Goal: Navigation & Orientation: Find specific page/section

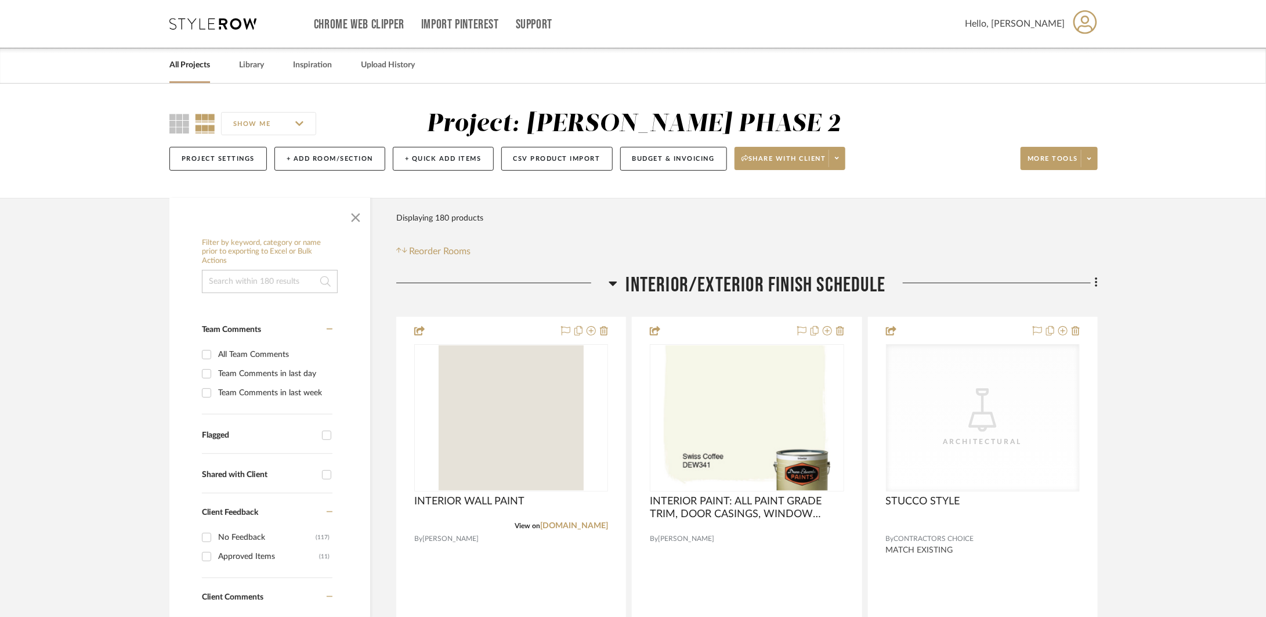
click at [740, 289] on span "INTERIOR/EXTERIOR FINISH SCHEDULE" at bounding box center [756, 285] width 260 height 25
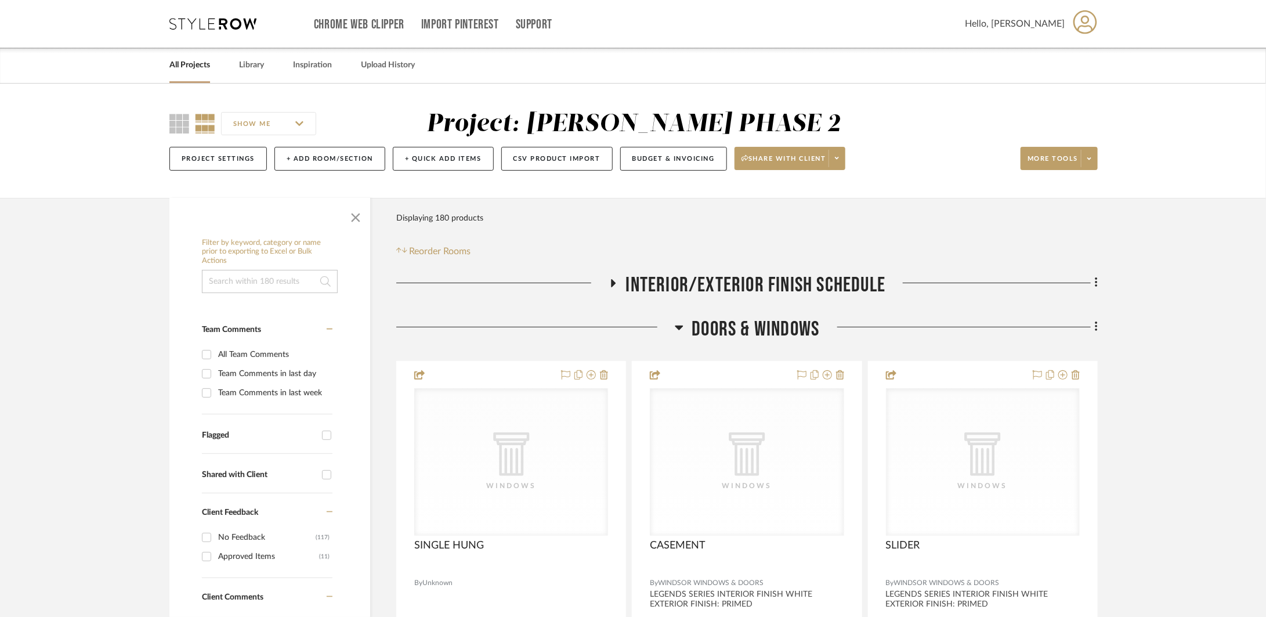
click at [745, 334] on span "DOORS & WINDOWS" at bounding box center [756, 329] width 128 height 25
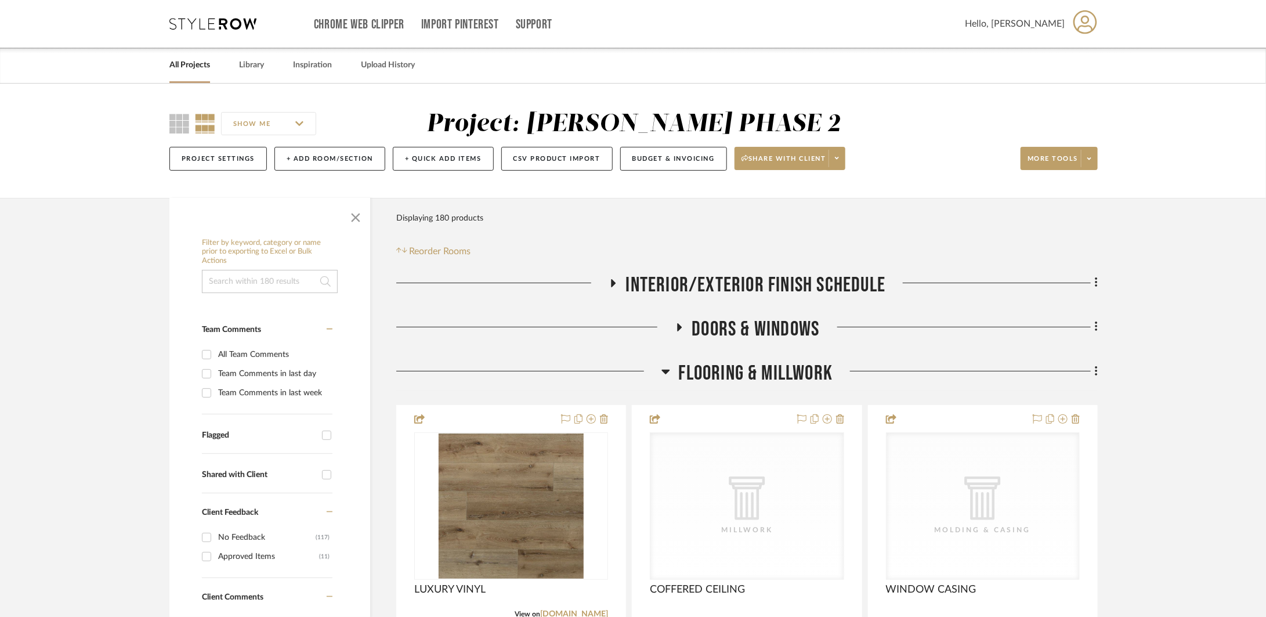
click at [736, 364] on span "FLOORING & MILLWORK" at bounding box center [756, 373] width 154 height 25
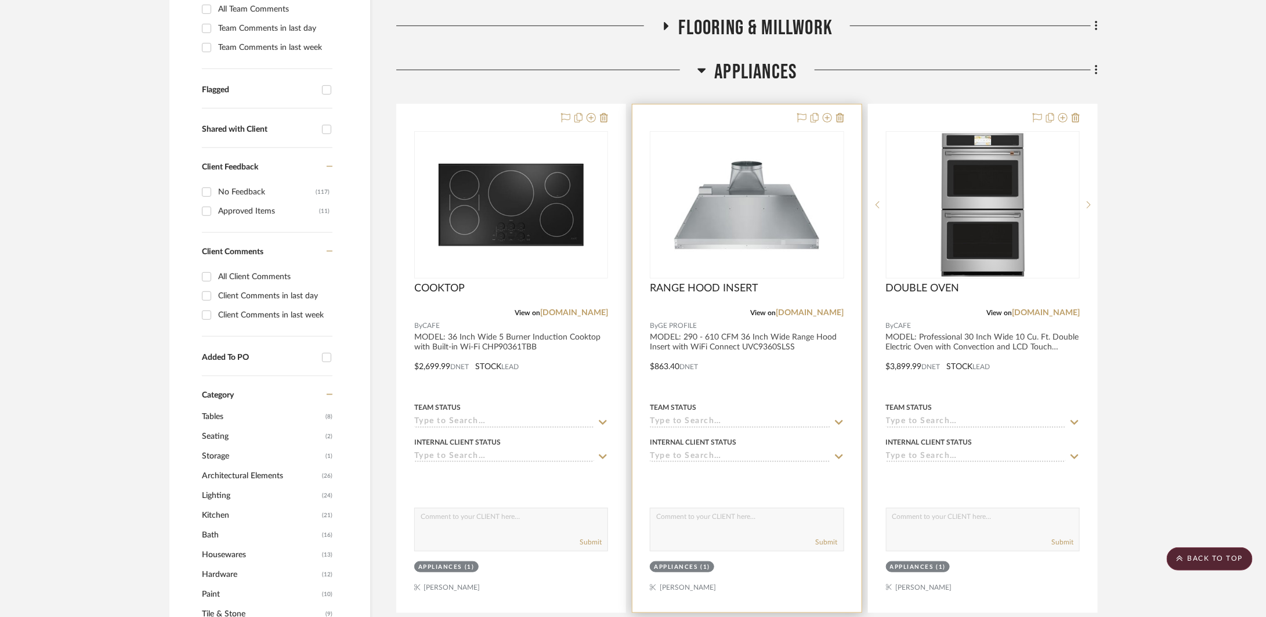
scroll to position [291, 0]
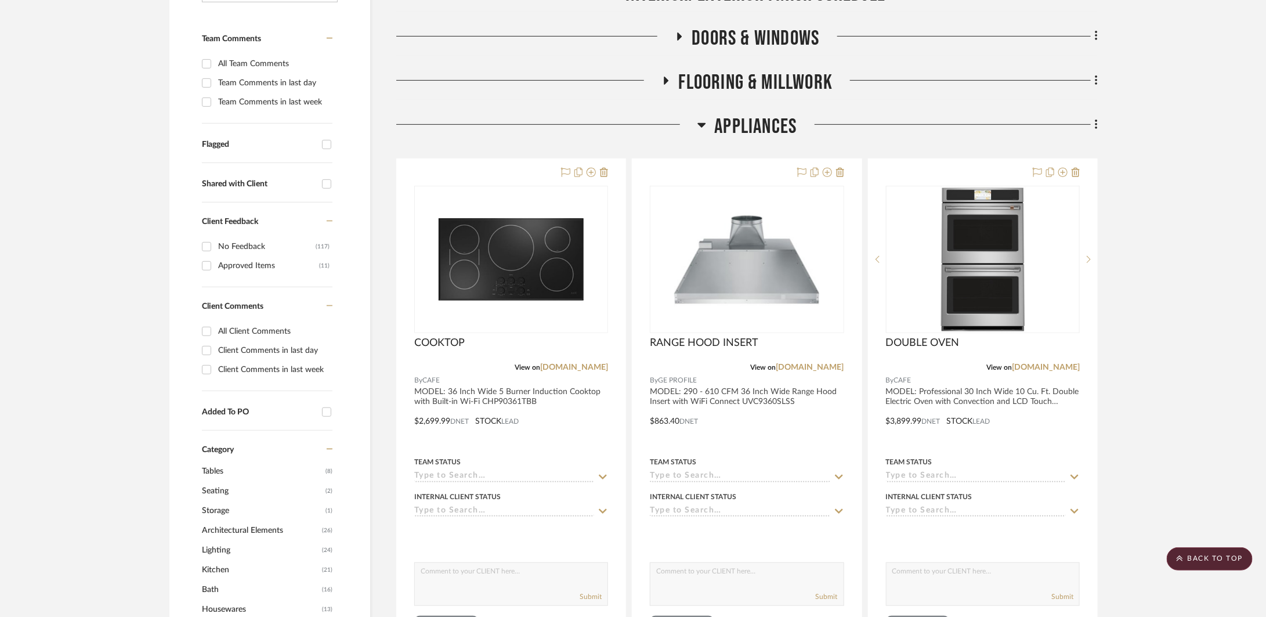
click at [769, 127] on span "Appliances" at bounding box center [756, 126] width 82 height 25
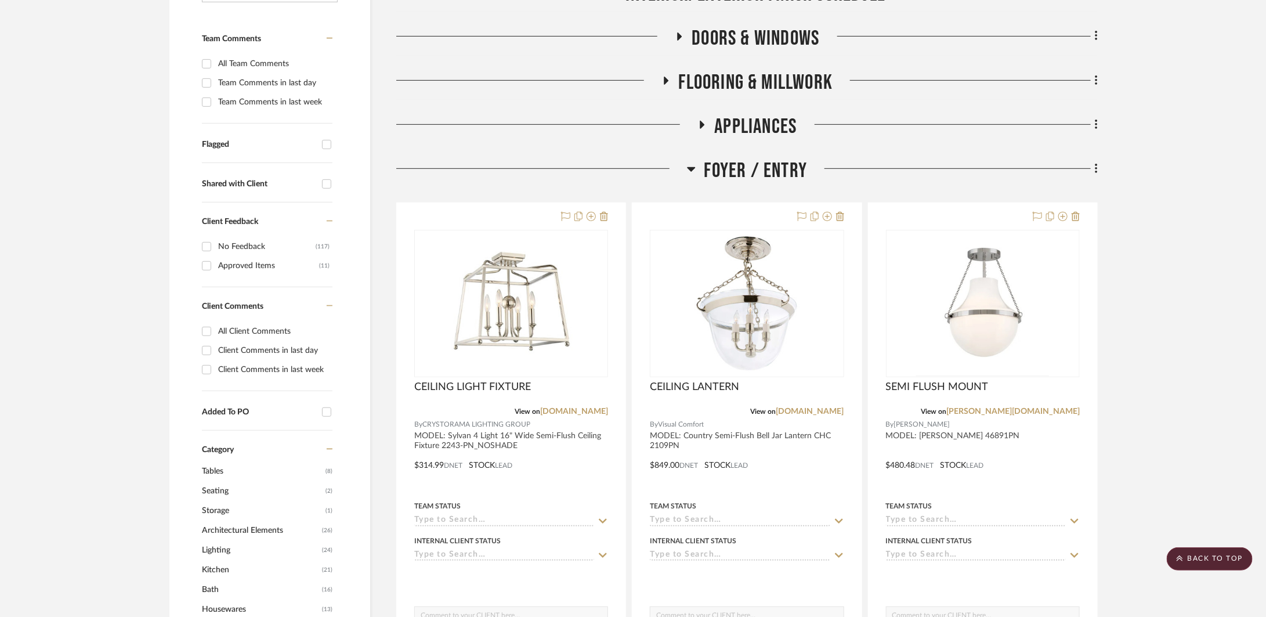
click at [766, 166] on span "Foyer / Entry" at bounding box center [756, 170] width 103 height 25
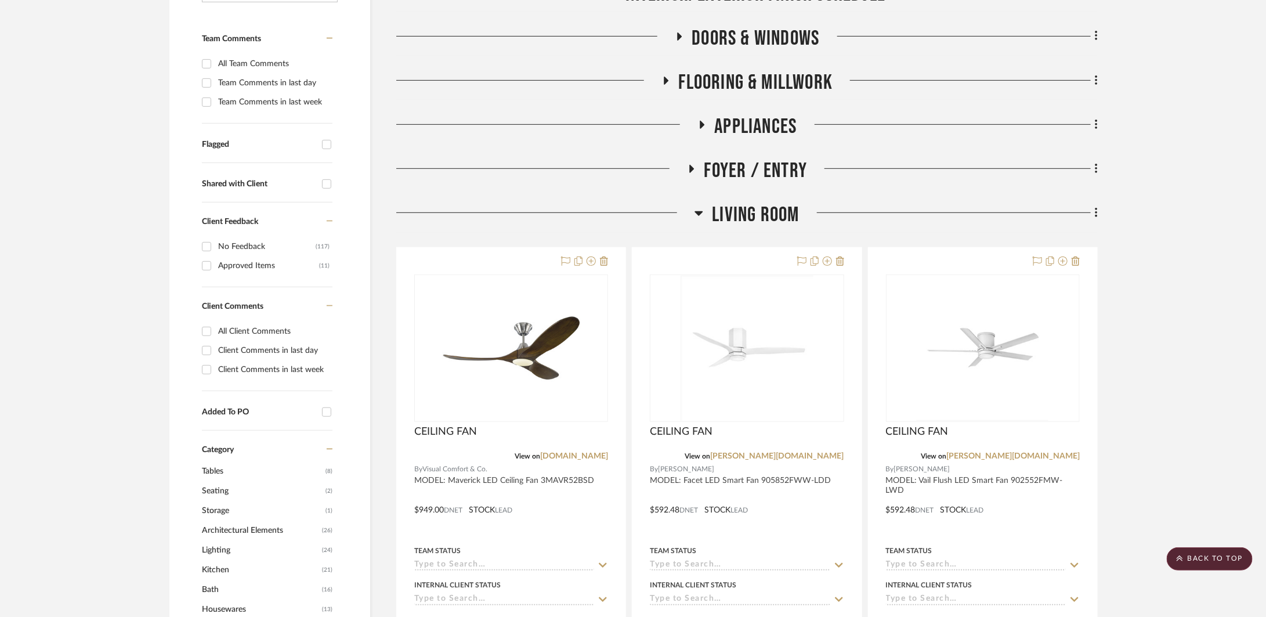
click at [755, 208] on span "Living Room" at bounding box center [755, 215] width 87 height 25
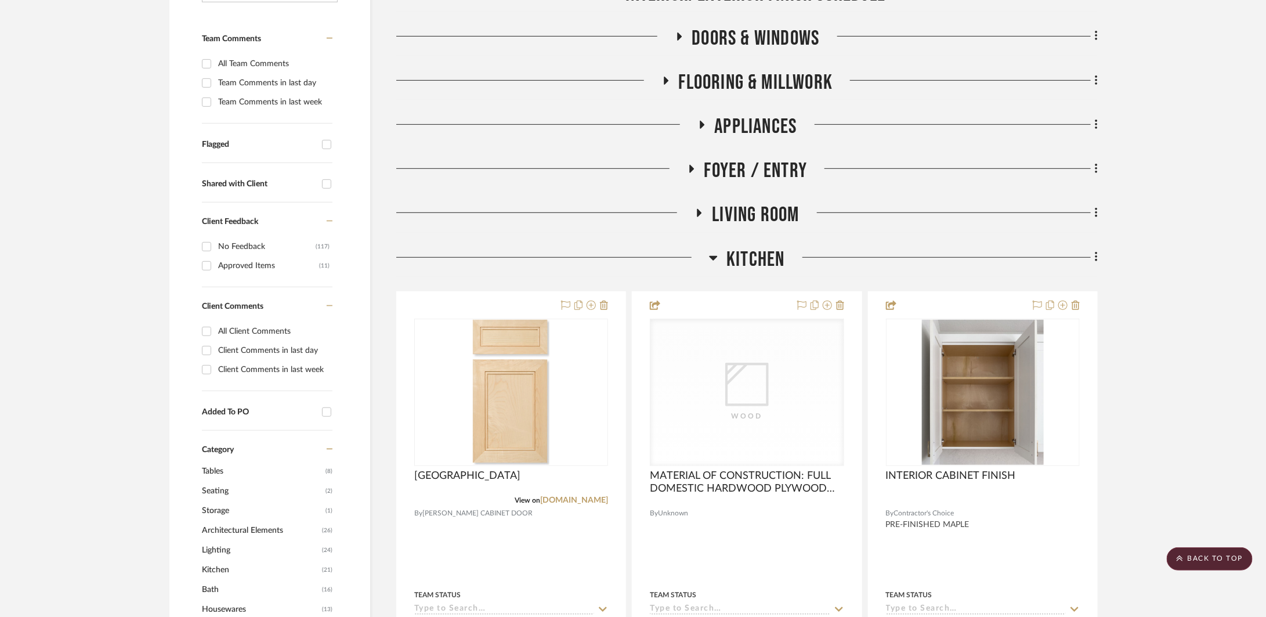
click at [752, 251] on span "Kitchen" at bounding box center [756, 259] width 58 height 25
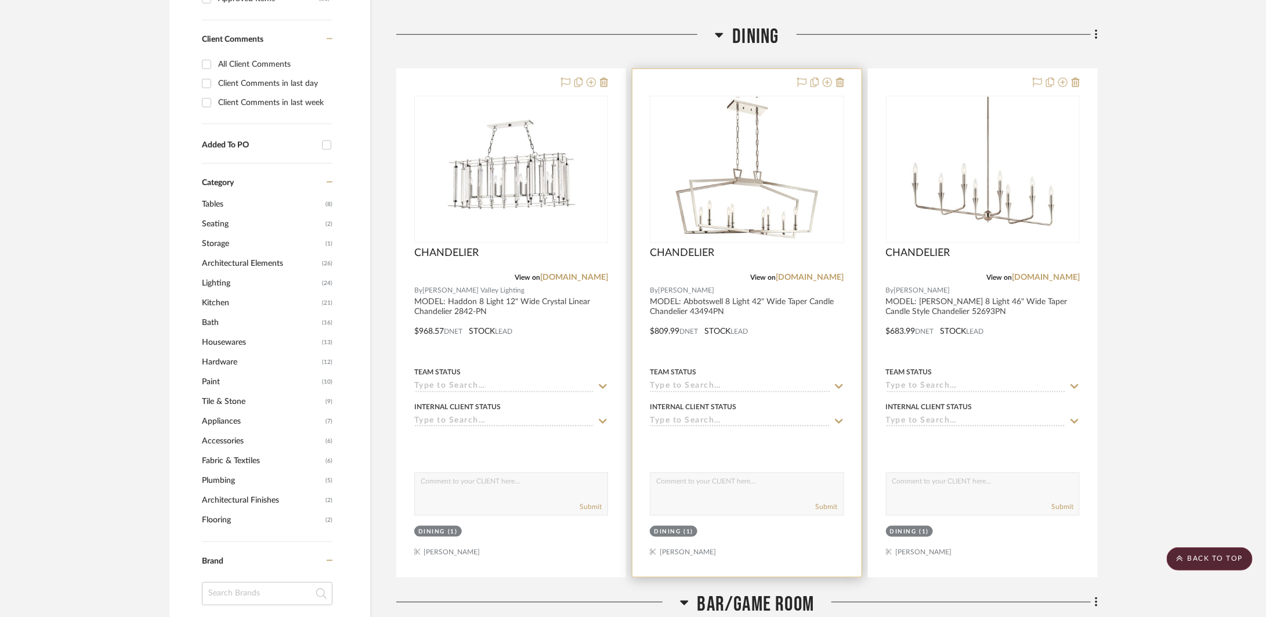
scroll to position [557, 0]
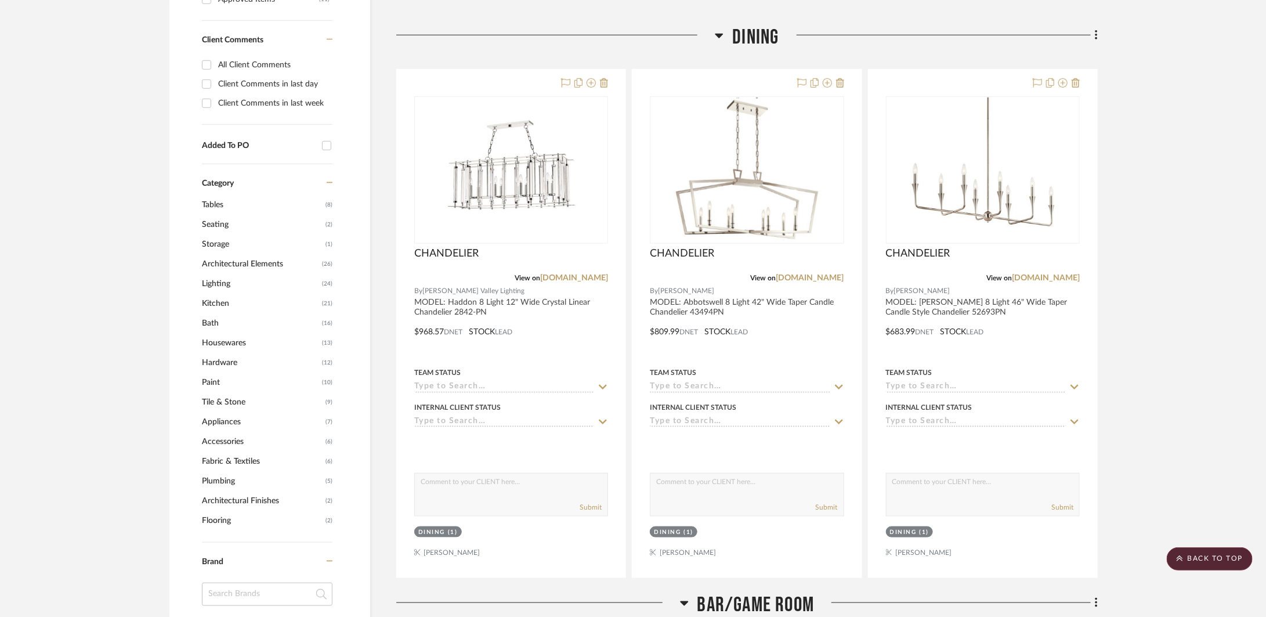
click at [764, 41] on span "Dining" at bounding box center [755, 37] width 46 height 25
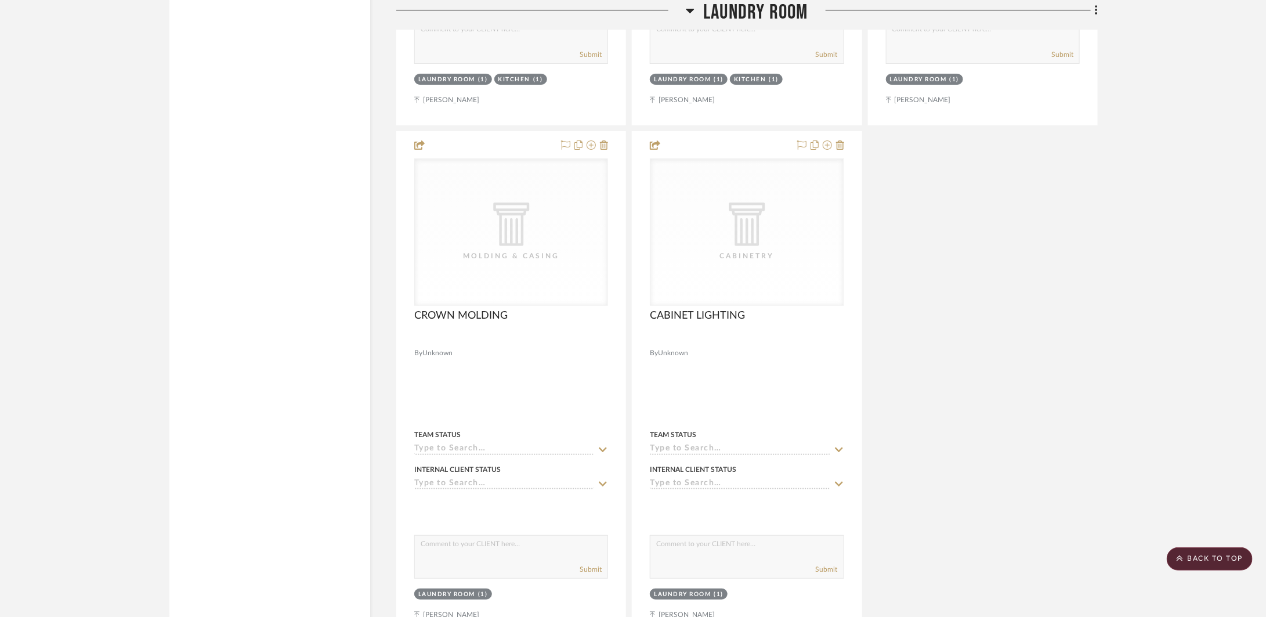
scroll to position [2694, 0]
